Goal: Task Accomplishment & Management: Manage account settings

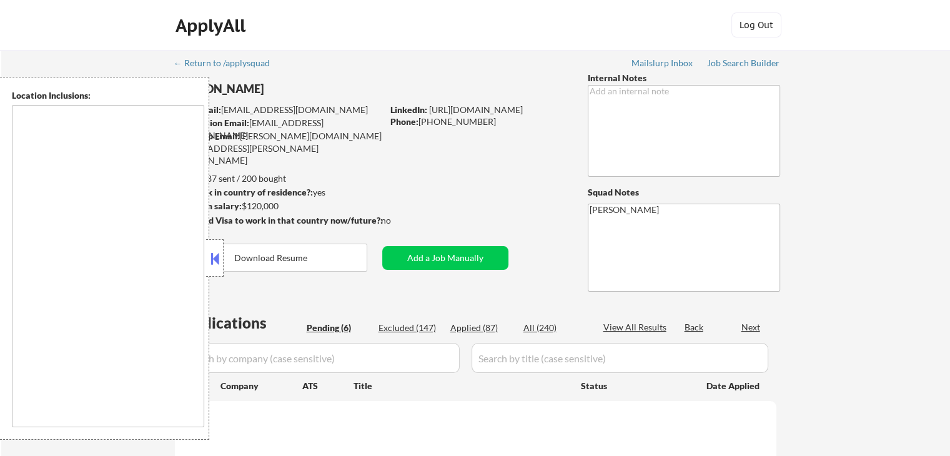
select select ""pending""
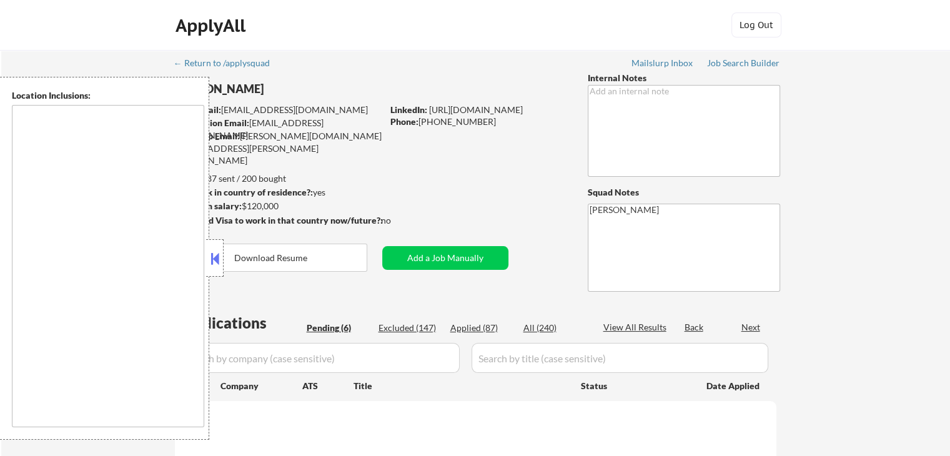
select select ""pending""
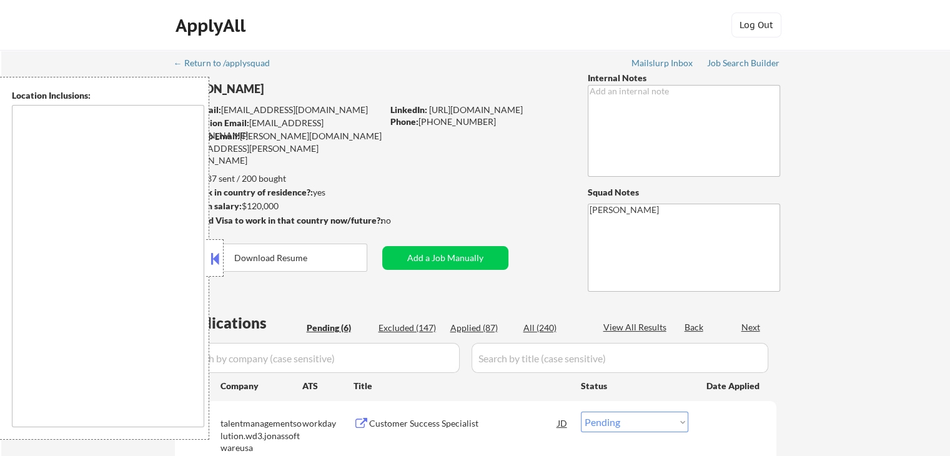
type textarea "[GEOGRAPHIC_DATA], [GEOGRAPHIC_DATA] [GEOGRAPHIC_DATA], [GEOGRAPHIC_DATA] [GEOG…"
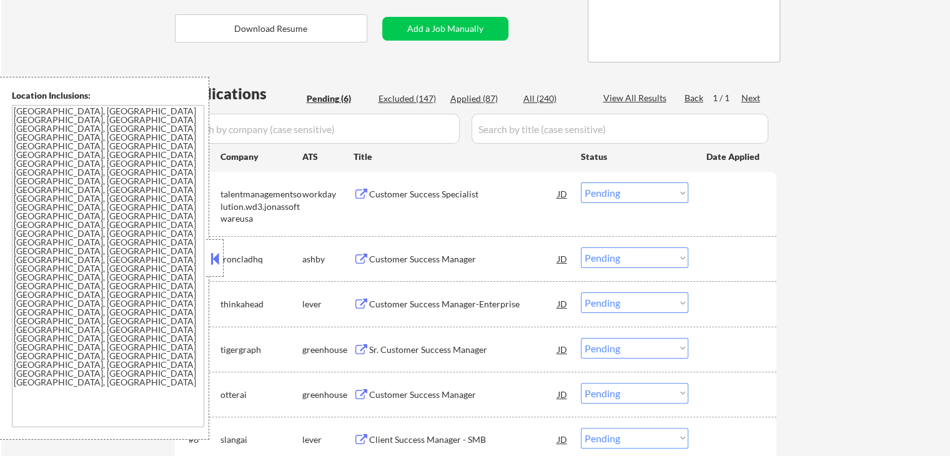
scroll to position [312, 0]
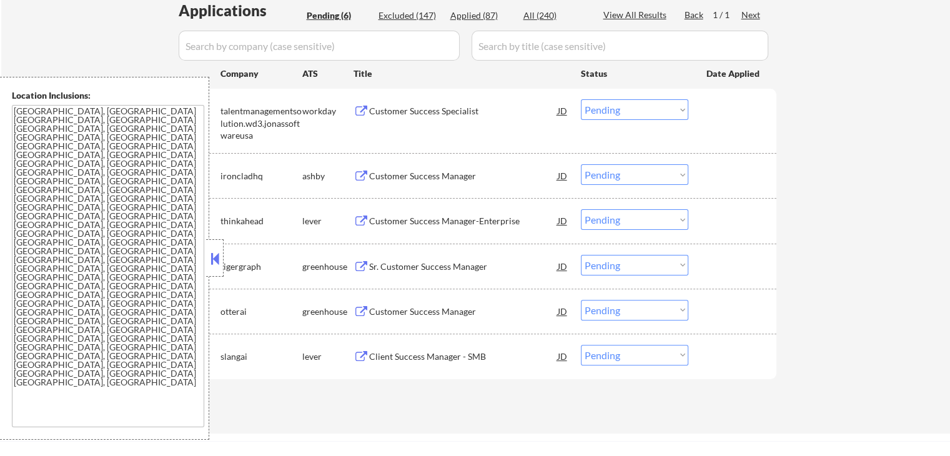
click at [372, 175] on div "Customer Success Manager" at bounding box center [463, 176] width 189 height 12
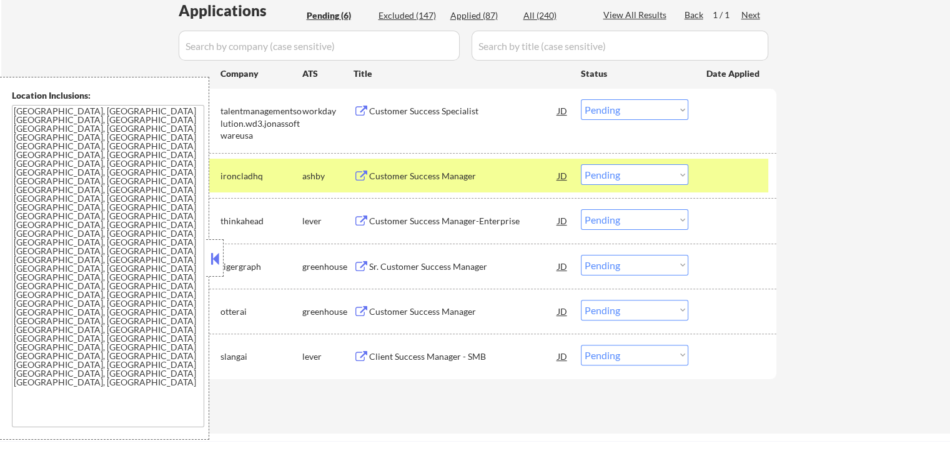
click at [374, 217] on div "Customer Success Manager-Enterprise" at bounding box center [463, 221] width 189 height 12
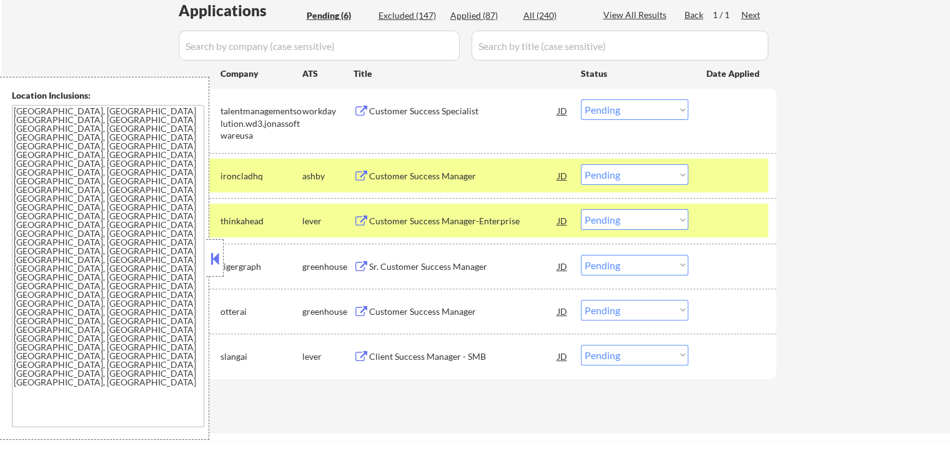
click at [368, 262] on button at bounding box center [361, 267] width 16 height 12
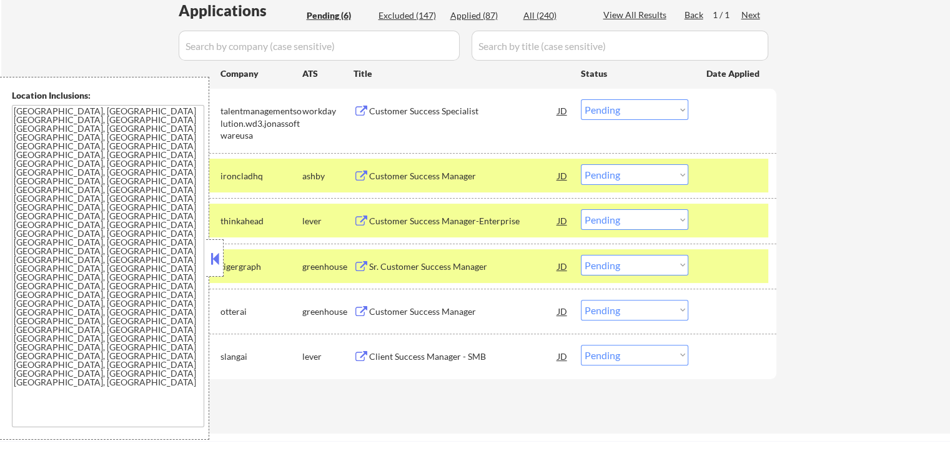
click at [392, 302] on div "Customer Success Manager" at bounding box center [463, 311] width 189 height 22
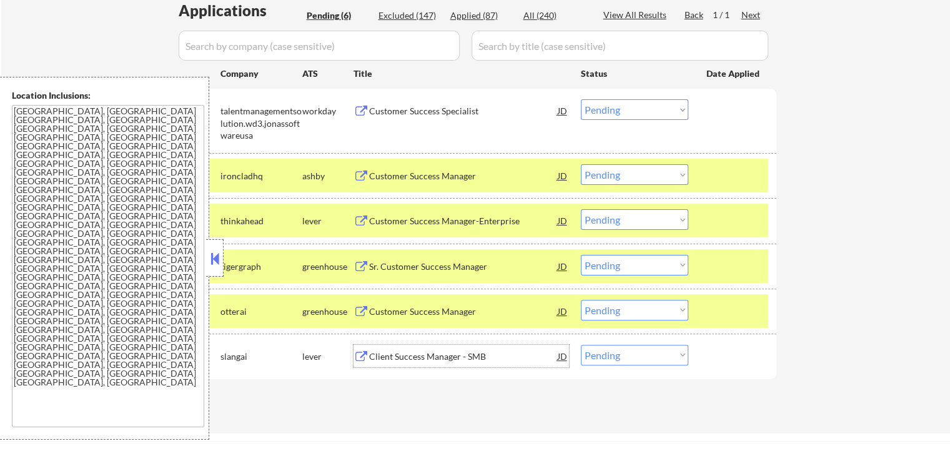
click at [387, 355] on div "Client Success Manager - SMB" at bounding box center [463, 356] width 189 height 12
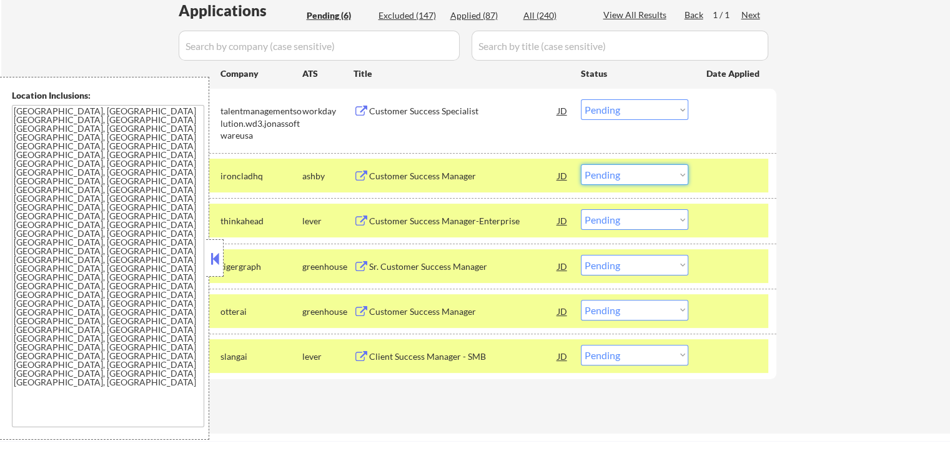
click at [608, 175] on select "Choose an option... Pending Applied Excluded (Questions) Excluded (Expired) Exc…" at bounding box center [634, 174] width 107 height 21
click at [581, 164] on select "Choose an option... Pending Applied Excluded (Questions) Excluded (Expired) Exc…" at bounding box center [634, 174] width 107 height 21
select select ""pending""
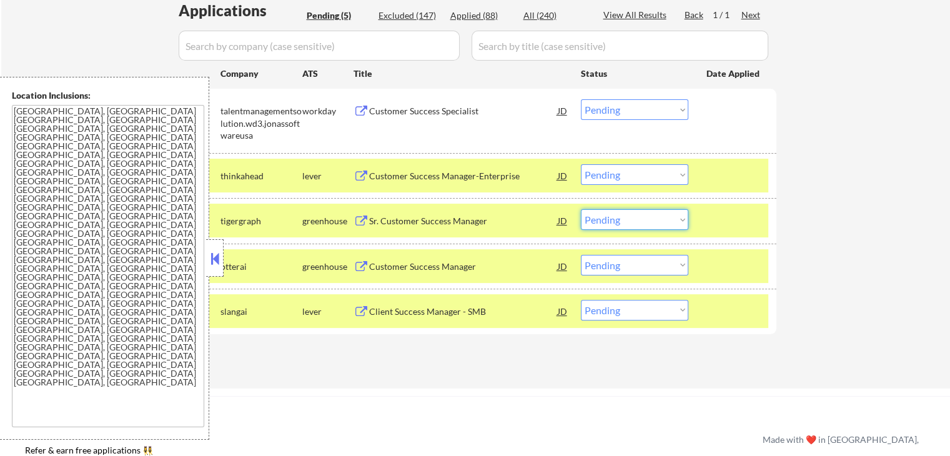
drag, startPoint x: 612, startPoint y: 218, endPoint x: 614, endPoint y: 227, distance: 9.7
click at [612, 218] on select "Choose an option... Pending Applied Excluded (Questions) Excluded (Expired) Exc…" at bounding box center [634, 219] width 107 height 21
click at [581, 209] on select "Choose an option... Pending Applied Excluded (Questions) Excluded (Expired) Exc…" at bounding box center [634, 219] width 107 height 21
select select ""pending""
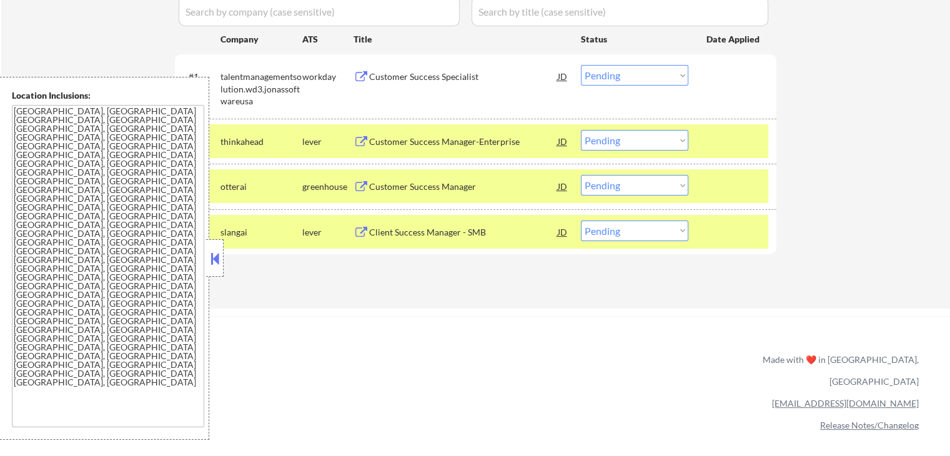
scroll to position [375, 0]
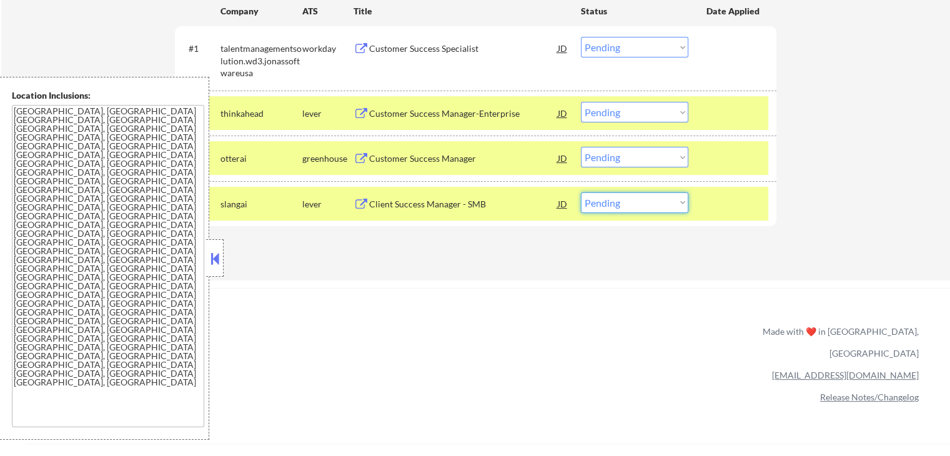
click at [613, 205] on select "Choose an option... Pending Applied Excluded (Questions) Excluded (Expired) Exc…" at bounding box center [634, 202] width 107 height 21
select select ""applied""
click at [581, 192] on select "Choose an option... Pending Applied Excluded (Questions) Excluded (Expired) Exc…" at bounding box center [634, 202] width 107 height 21
click at [621, 159] on select "Choose an option... Pending Applied Excluded (Questions) Excluded (Expired) Exc…" at bounding box center [634, 157] width 107 height 21
click at [581, 147] on select "Choose an option... Pending Applied Excluded (Questions) Excluded (Expired) Exc…" at bounding box center [634, 157] width 107 height 21
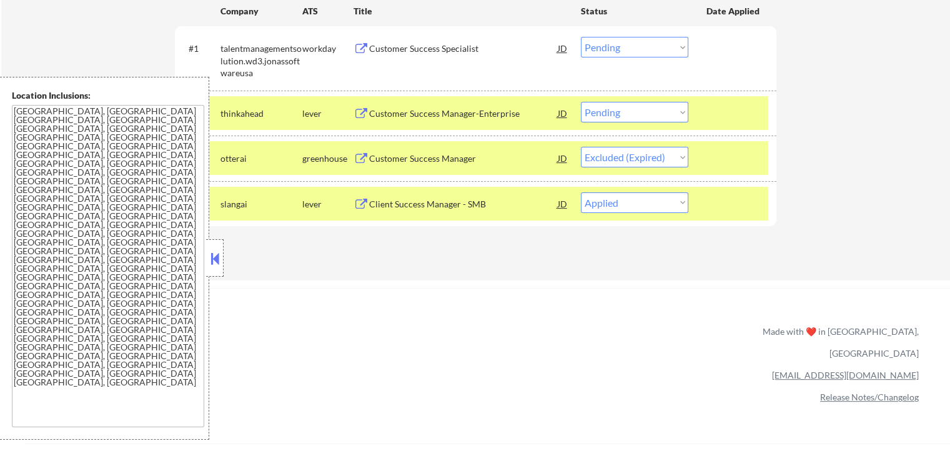
select select ""pending""
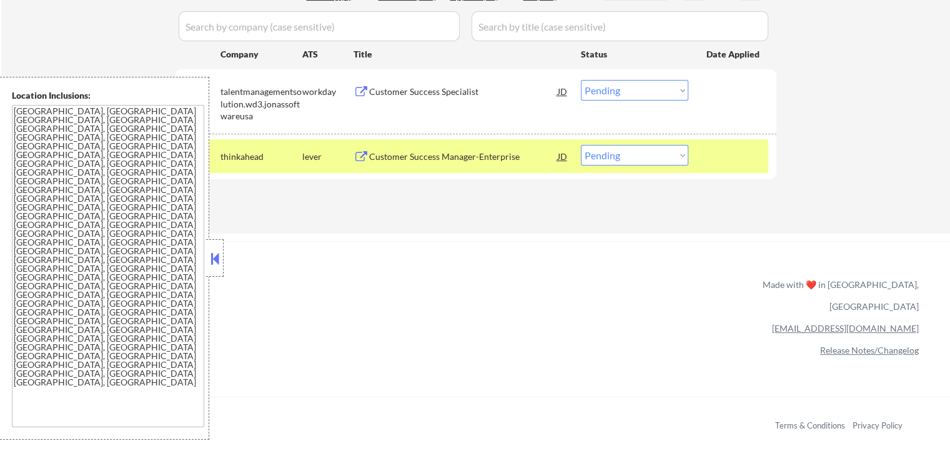
scroll to position [312, 0]
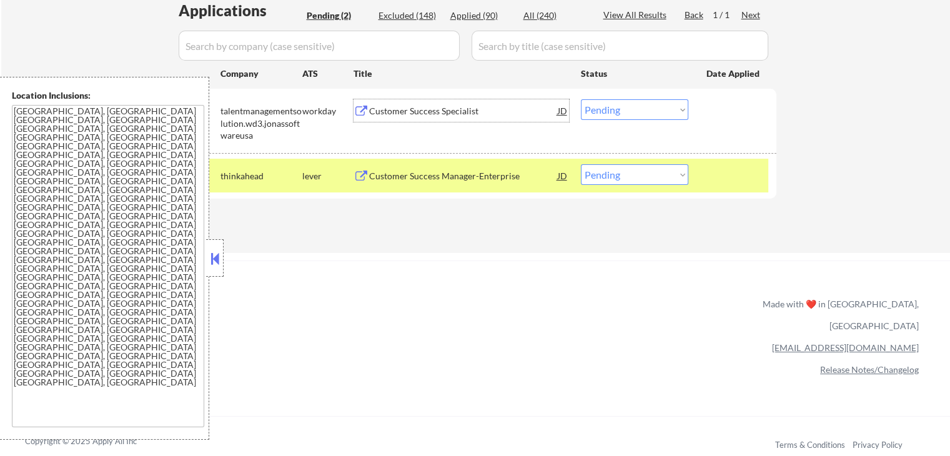
click at [419, 113] on div "Customer Success Specialist" at bounding box center [463, 111] width 189 height 12
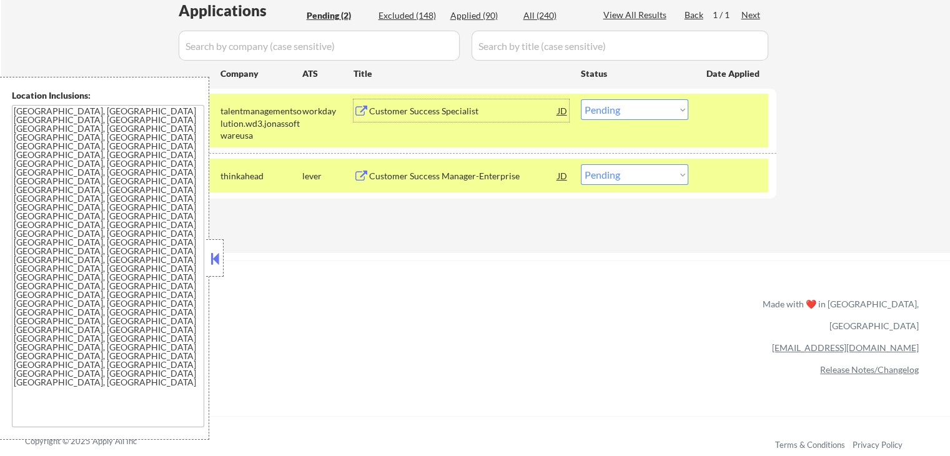
click at [617, 106] on select "Choose an option... Pending Applied Excluded (Questions) Excluded (Expired) Exc…" at bounding box center [634, 109] width 107 height 21
click at [581, 99] on select "Choose an option... Pending Applied Excluded (Questions) Excluded (Expired) Exc…" at bounding box center [634, 109] width 107 height 21
select select ""pending""
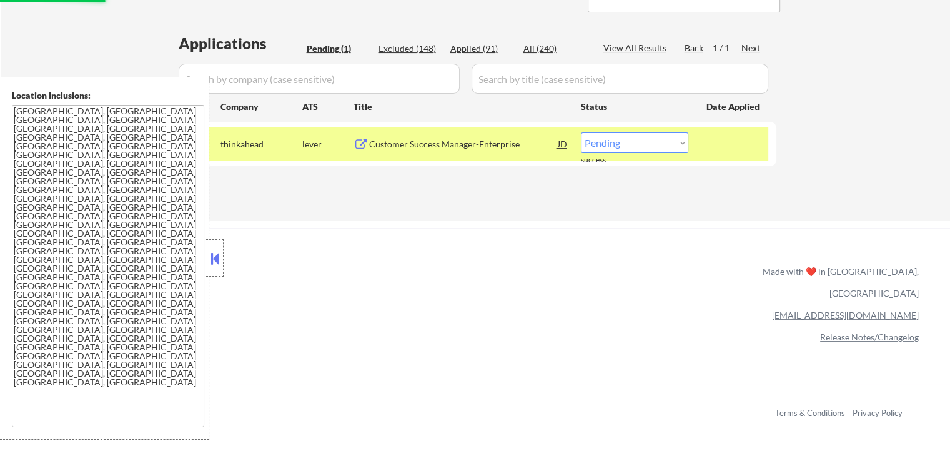
scroll to position [250, 0]
